Goal: Transaction & Acquisition: Purchase product/service

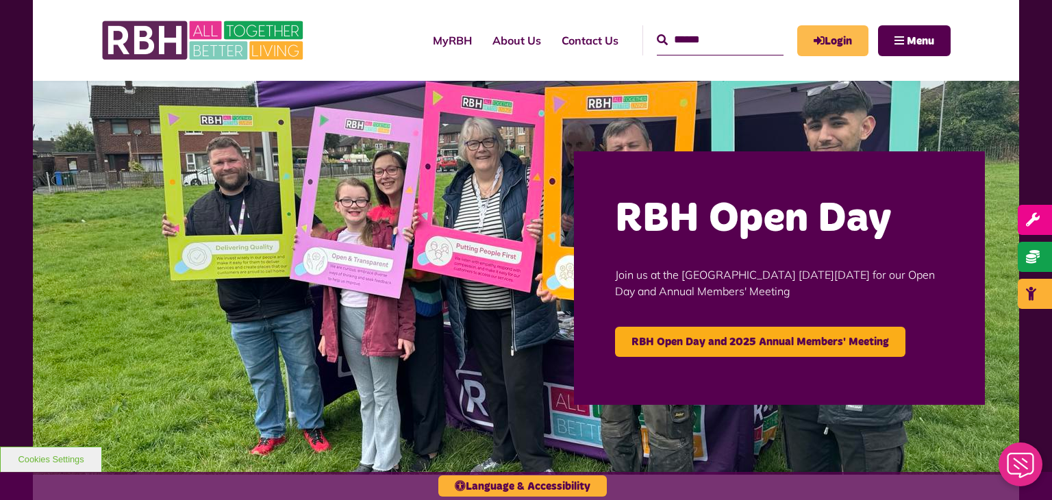
click at [841, 40] on link "Login" at bounding box center [832, 40] width 71 height 31
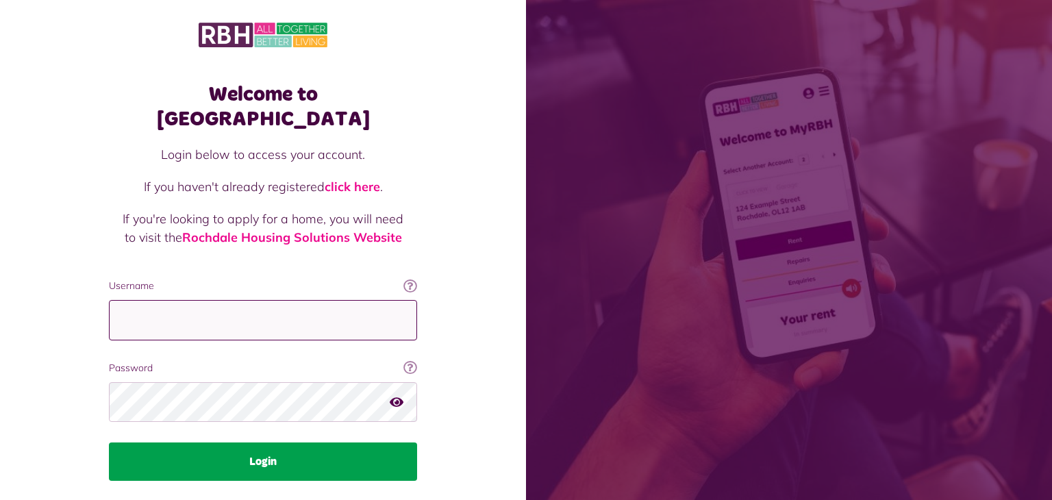
type input "**********"
click at [277, 443] on button "Login" at bounding box center [263, 462] width 308 height 38
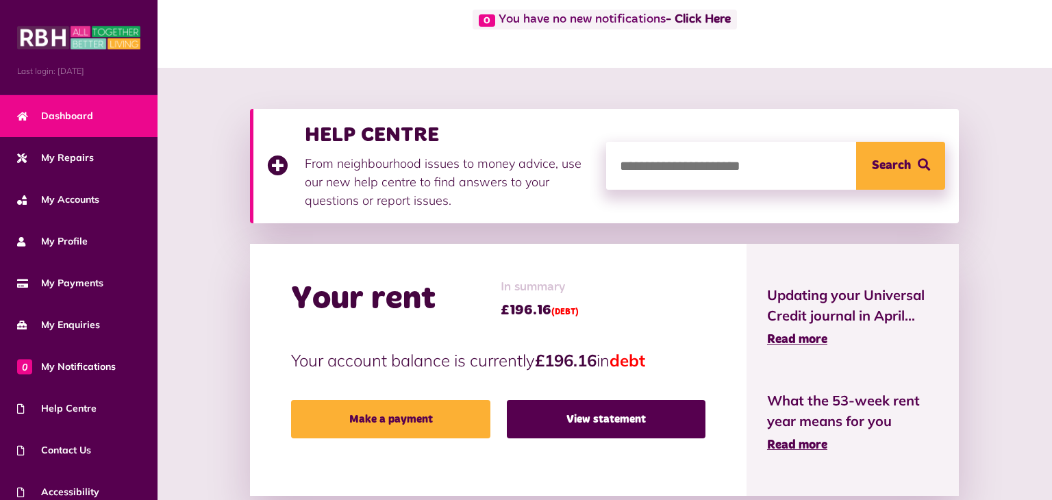
scroll to position [126, 0]
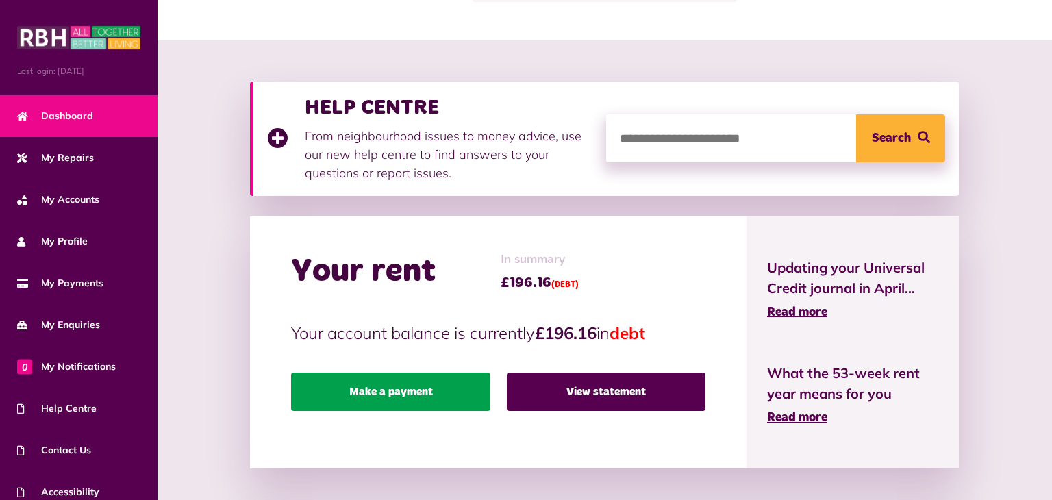
click at [394, 388] on link "Make a payment" at bounding box center [390, 392] width 199 height 38
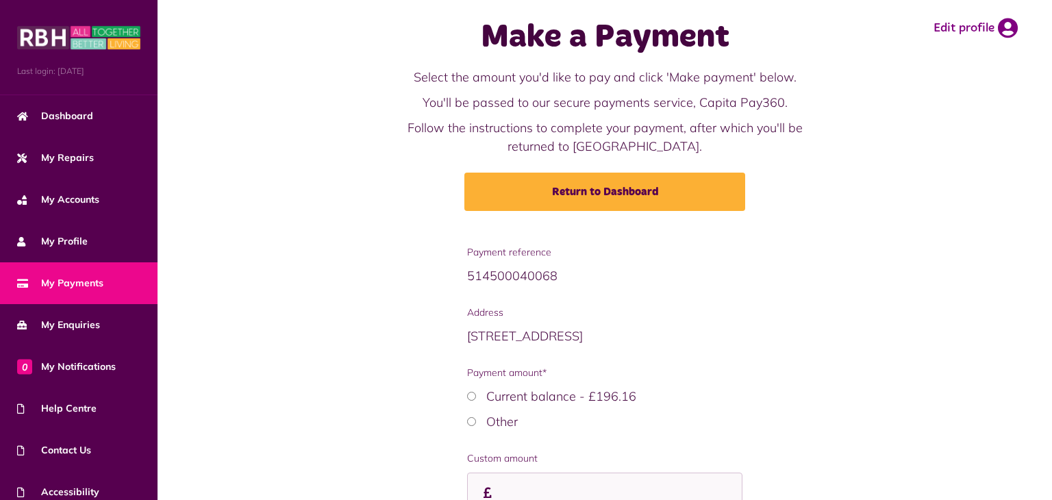
scroll to position [100, 0]
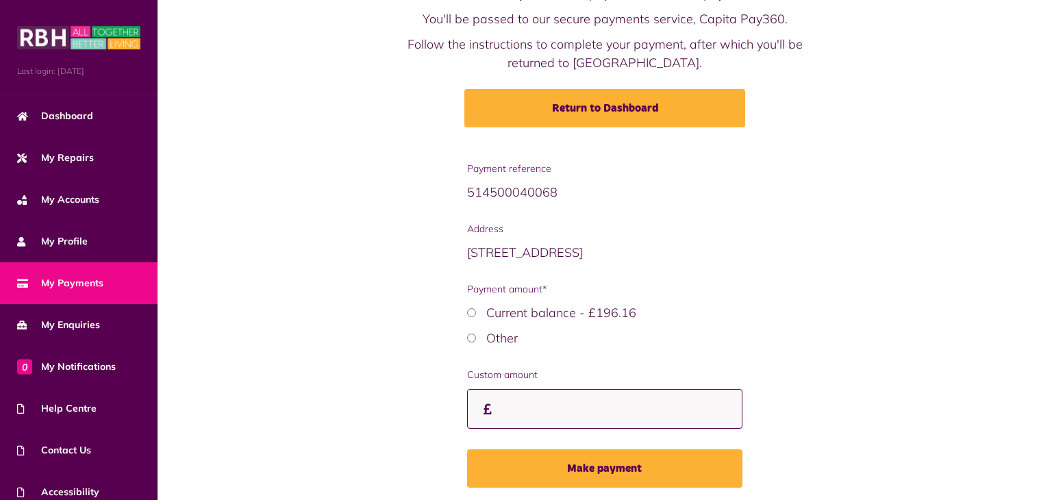
click at [521, 411] on input "Custom amount" at bounding box center [604, 409] width 275 height 40
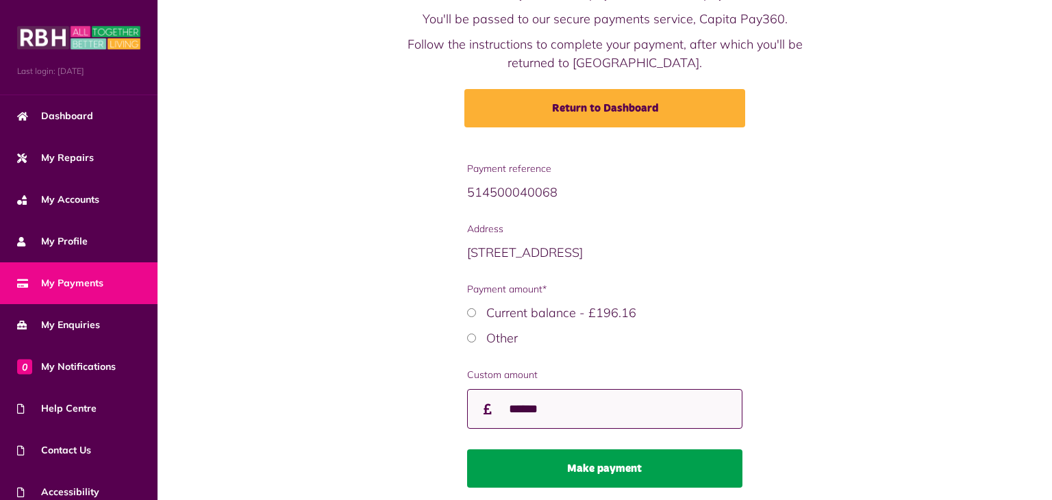
type input "******"
click at [590, 473] on button "Make payment" at bounding box center [604, 468] width 275 height 38
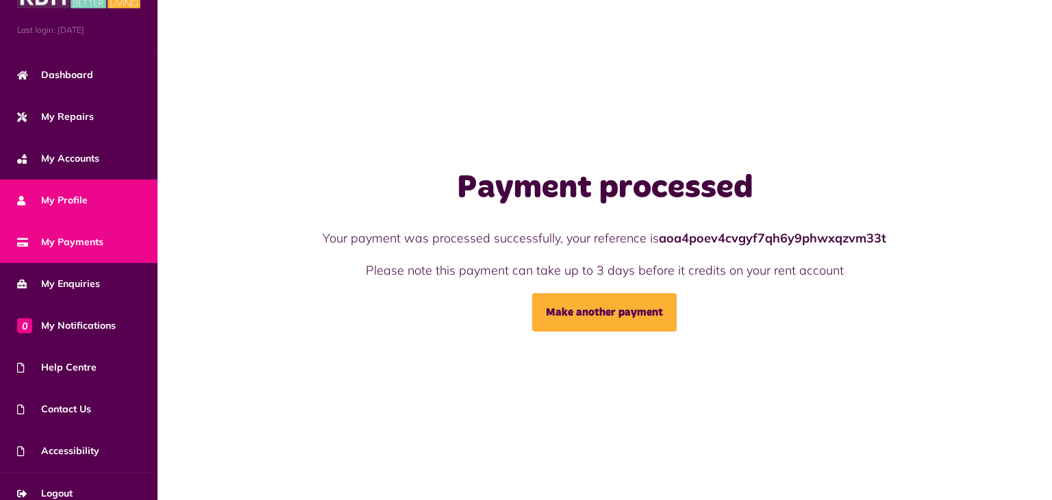
scroll to position [55, 0]
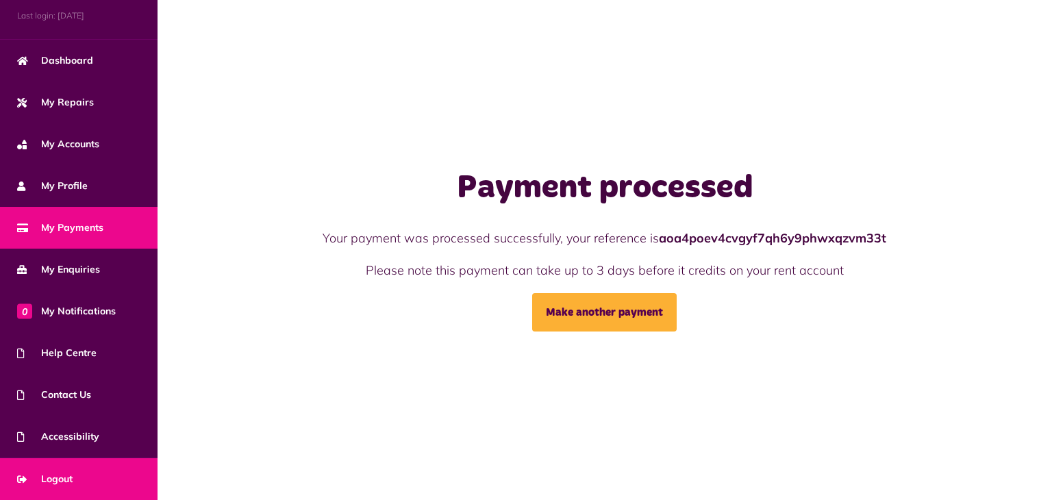
click at [62, 478] on span "Logout" at bounding box center [44, 479] width 55 height 14
